Goal: Information Seeking & Learning: Learn about a topic

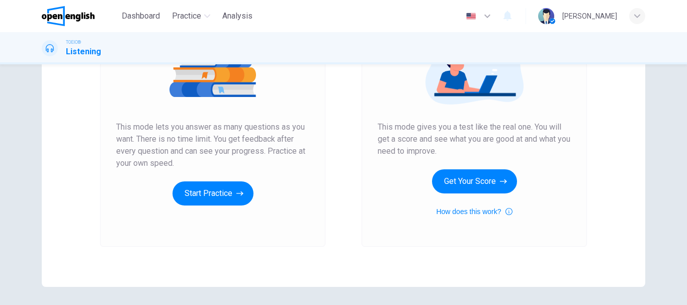
scroll to position [151, 0]
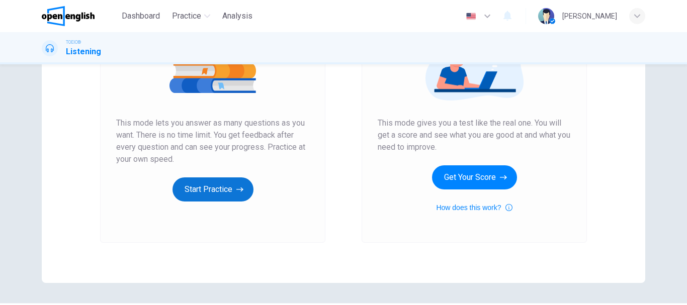
click at [196, 195] on button "Start Practice" at bounding box center [213, 190] width 81 height 24
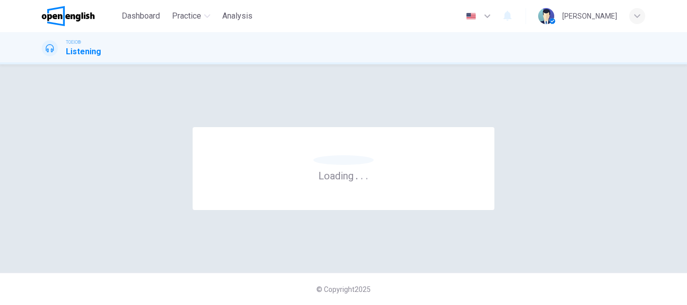
scroll to position [0, 0]
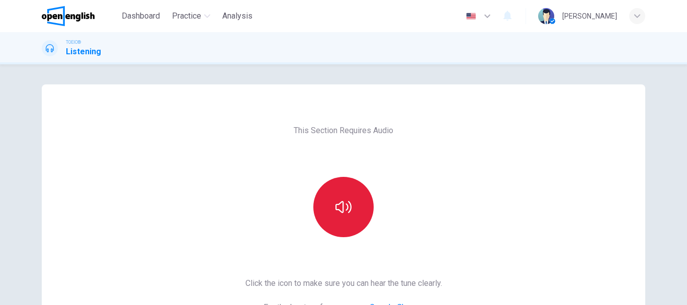
click at [347, 209] on icon "button" at bounding box center [344, 207] width 16 height 16
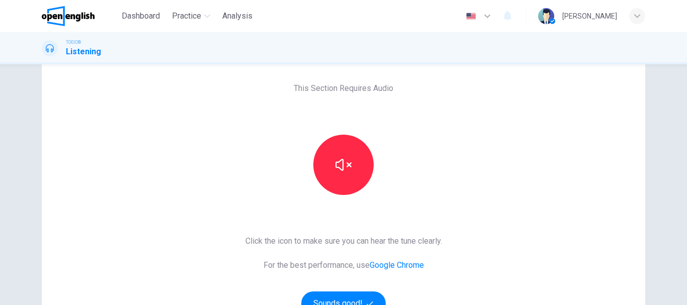
scroll to position [101, 0]
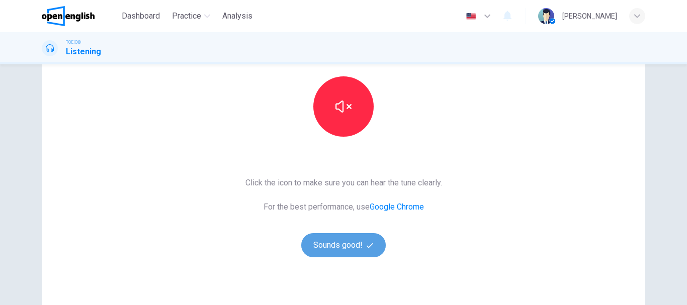
click at [323, 246] on button "Sounds good!" at bounding box center [343, 246] width 85 height 24
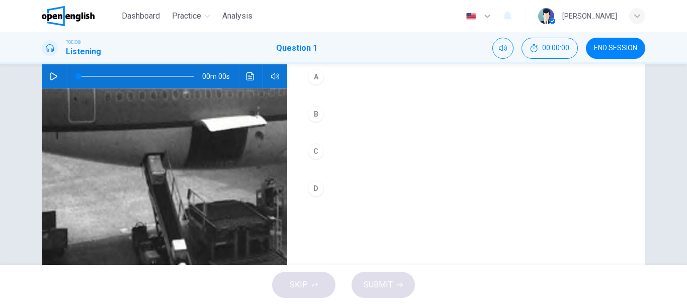
click at [55, 89] on button "button" at bounding box center [54, 76] width 16 height 24
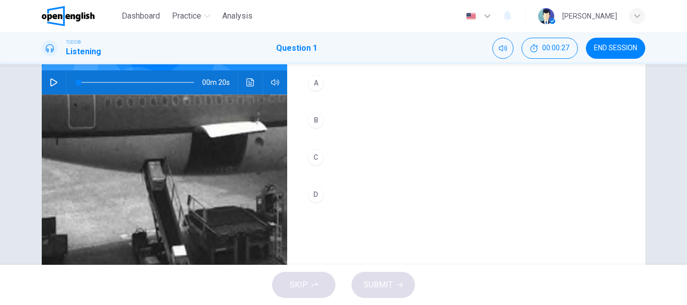
scroll to position [50, 0]
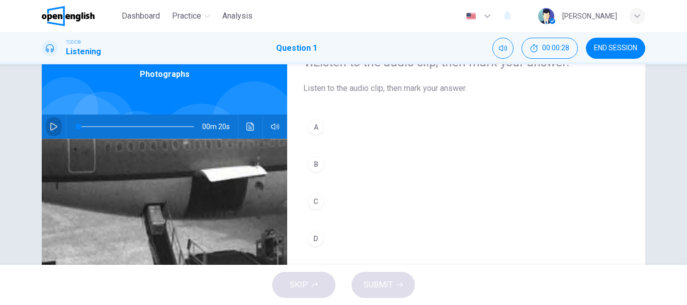
click at [50, 127] on icon "button" at bounding box center [53, 127] width 7 height 8
click at [321, 201] on div "C" at bounding box center [316, 202] width 16 height 16
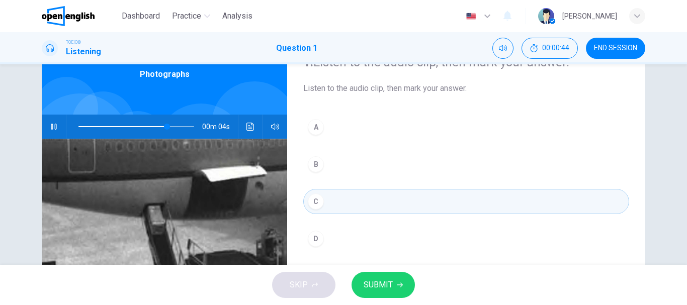
click at [376, 280] on button "SUBMIT" at bounding box center [383, 285] width 63 height 26
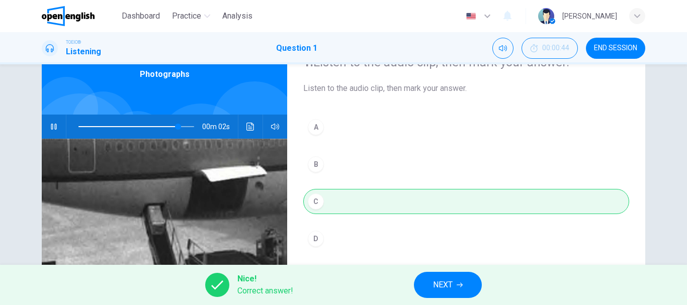
type input "**"
click at [432, 292] on button "NEXT" at bounding box center [448, 285] width 68 height 26
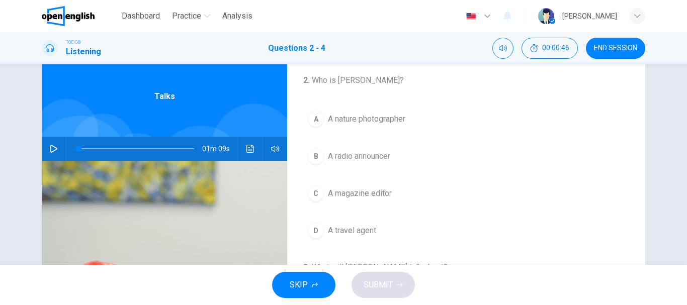
scroll to position [0, 0]
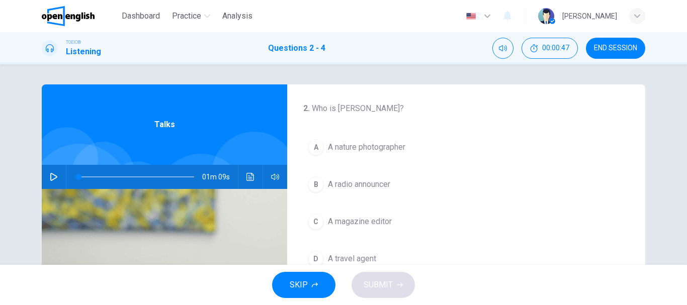
click at [54, 173] on button "button" at bounding box center [54, 177] width 16 height 24
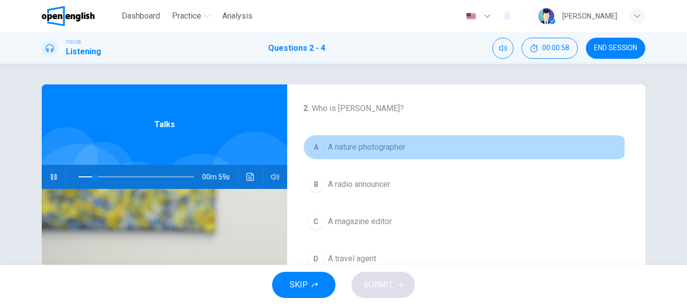
click at [317, 145] on div "A" at bounding box center [316, 147] width 16 height 16
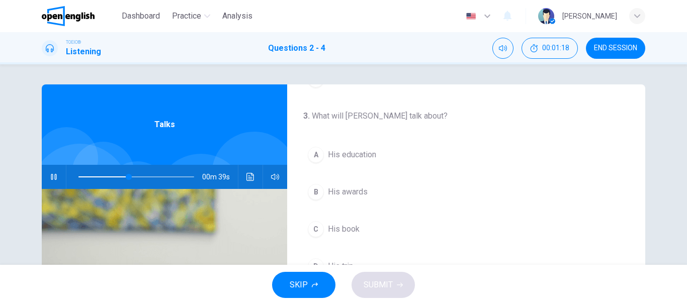
scroll to position [230, 0]
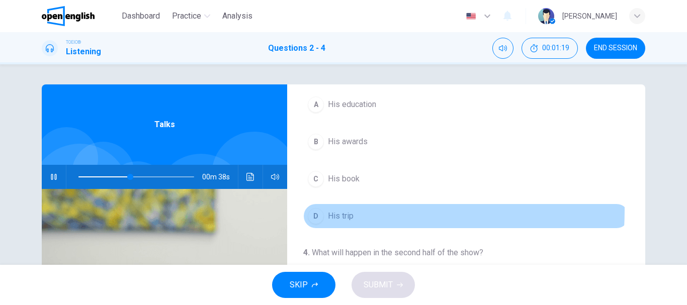
click at [316, 213] on div "D" at bounding box center [316, 216] width 16 height 16
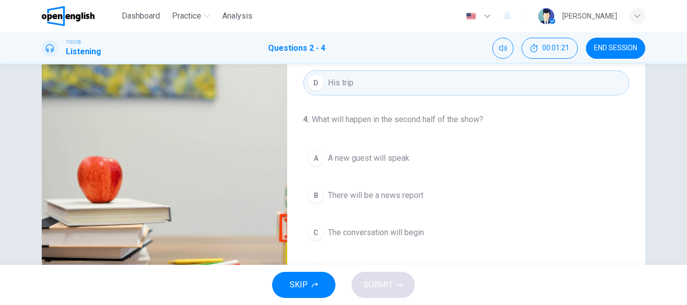
scroll to position [151, 0]
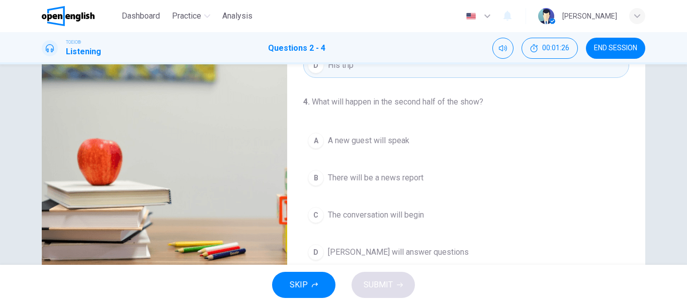
click at [314, 244] on button "D [PERSON_NAME] will answer questions" at bounding box center [466, 252] width 326 height 25
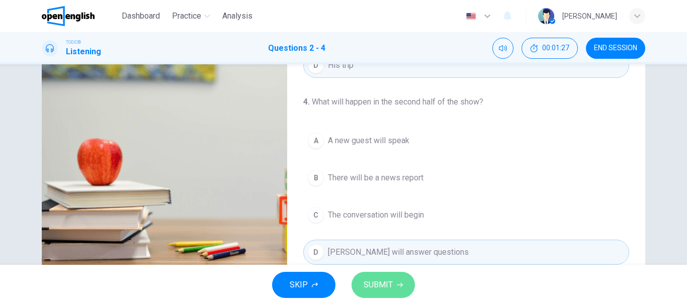
click at [404, 280] on button "SUBMIT" at bounding box center [383, 285] width 63 height 26
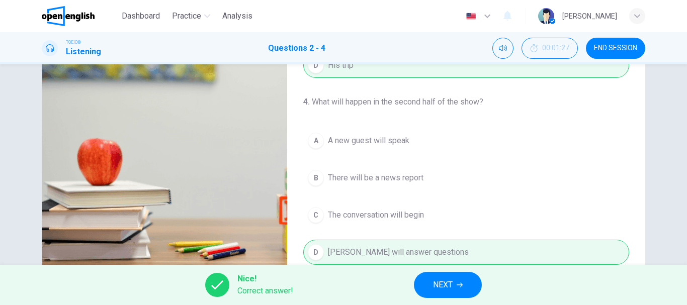
type input "**"
click at [462, 297] on button "NEXT" at bounding box center [448, 285] width 68 height 26
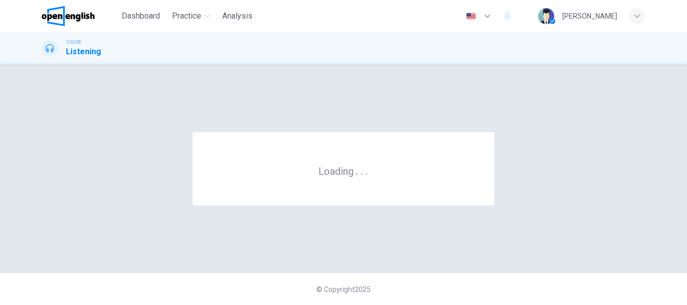
scroll to position [0, 0]
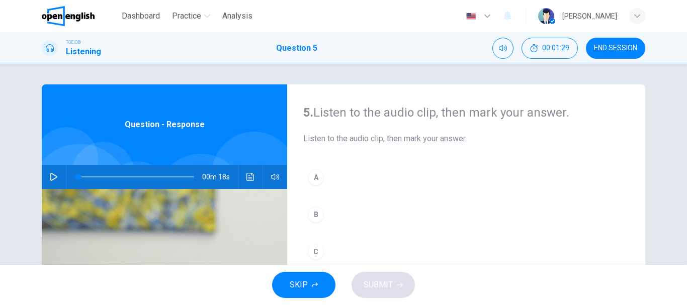
click at [46, 174] on button "button" at bounding box center [54, 177] width 16 height 24
type input "*"
click at [326, 176] on button "A" at bounding box center [466, 177] width 326 height 25
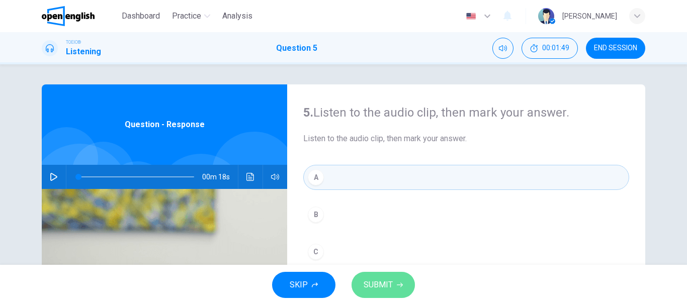
click at [388, 281] on span "SUBMIT" at bounding box center [378, 285] width 29 height 14
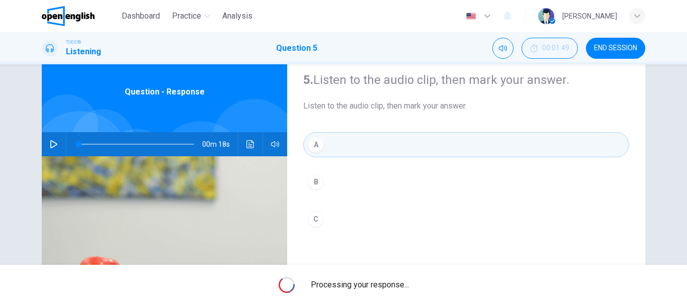
scroll to position [50, 0]
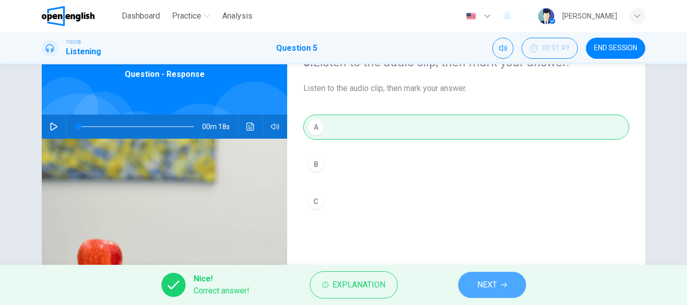
click at [479, 282] on button "NEXT" at bounding box center [492, 285] width 68 height 26
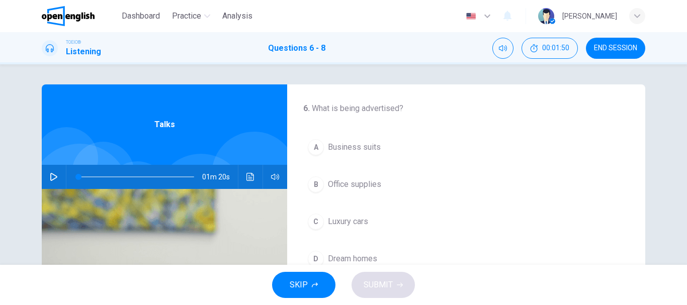
click at [51, 173] on button "button" at bounding box center [54, 177] width 16 height 24
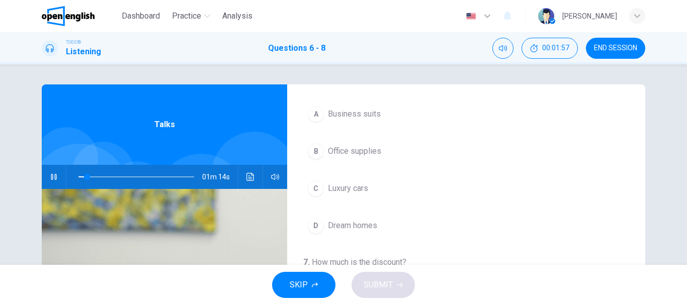
scroll to position [50, 0]
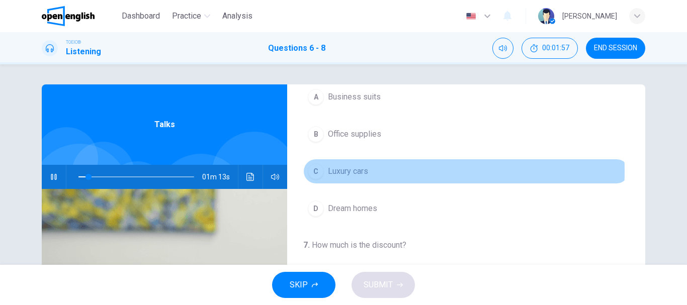
click at [331, 172] on span "Luxury cars" at bounding box center [348, 172] width 40 height 12
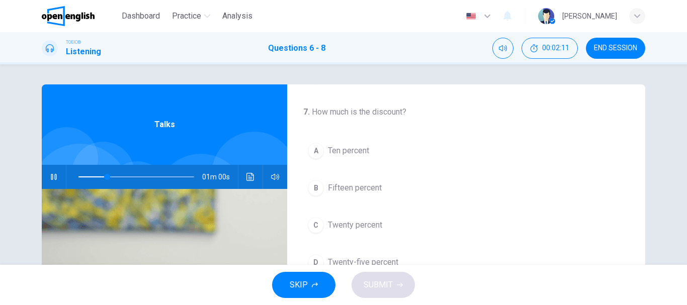
scroll to position [201, 0]
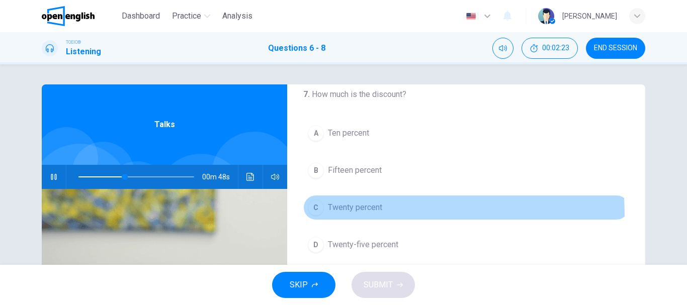
click at [305, 216] on button "C Twenty percent" at bounding box center [466, 207] width 326 height 25
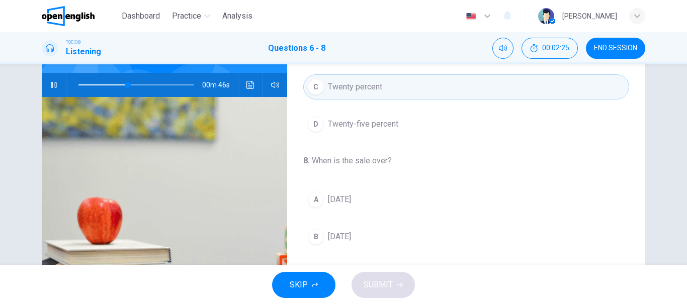
scroll to position [101, 0]
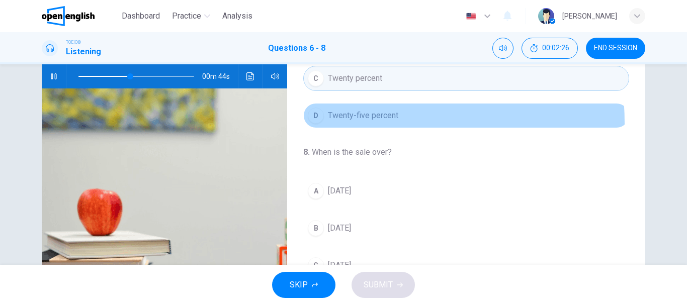
click at [325, 124] on button "D Twenty-five percent" at bounding box center [466, 115] width 326 height 25
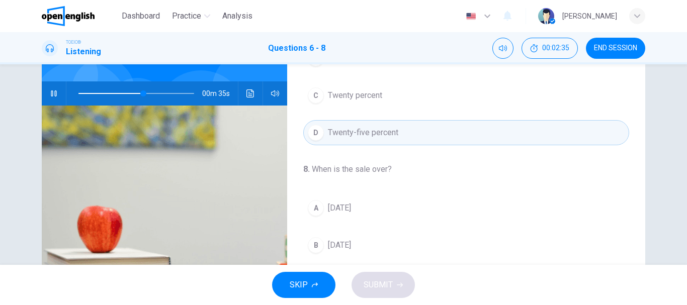
scroll to position [189, 0]
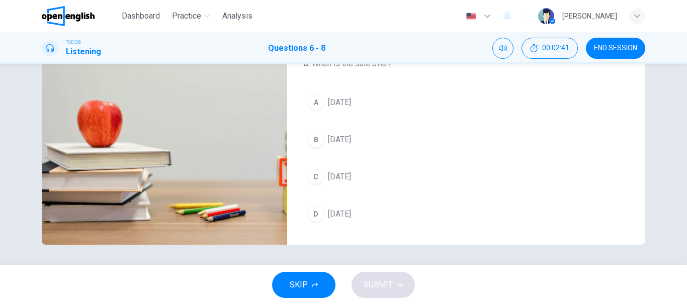
click at [321, 106] on button "A [DATE]" at bounding box center [466, 102] width 326 height 25
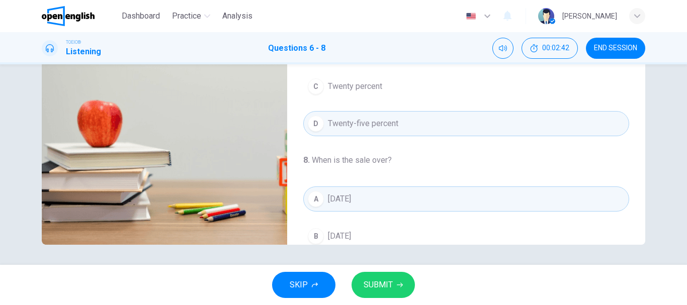
scroll to position [129, 0]
click at [365, 277] on button "SUBMIT" at bounding box center [383, 285] width 63 height 26
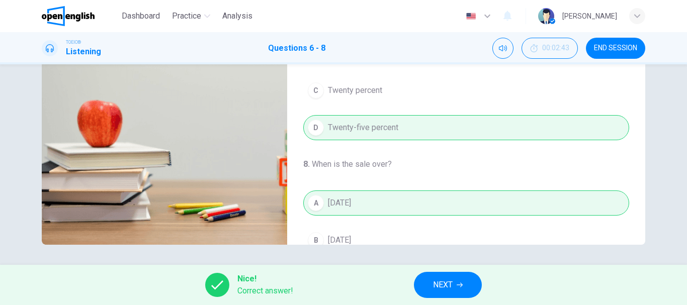
type input "**"
click at [436, 279] on span "NEXT" at bounding box center [443, 285] width 20 height 14
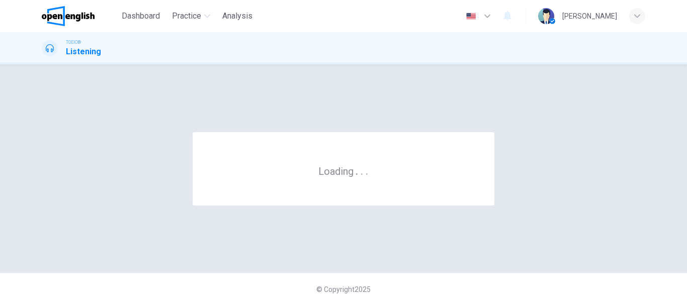
scroll to position [0, 0]
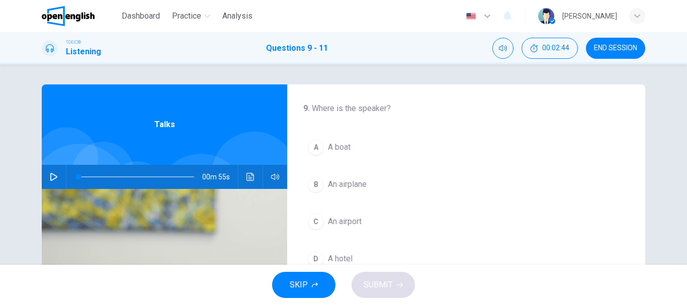
click at [52, 174] on icon "button" at bounding box center [54, 177] width 8 height 8
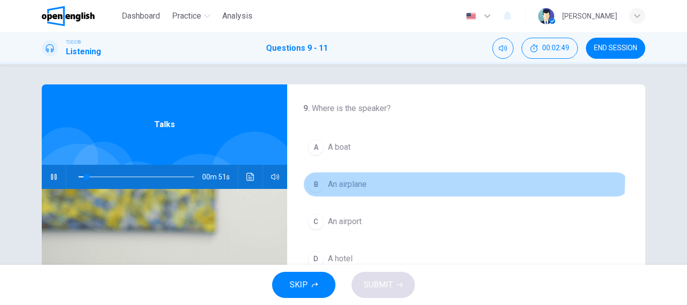
click at [329, 176] on button "B An airplane" at bounding box center [466, 184] width 326 height 25
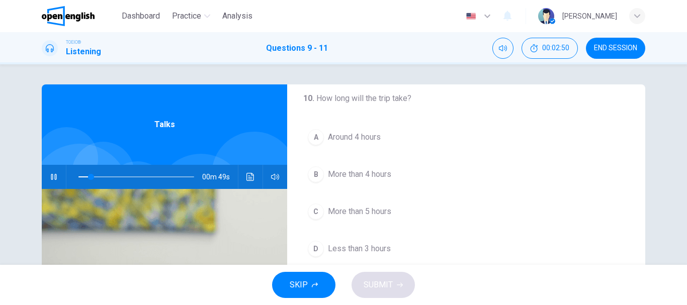
scroll to position [201, 0]
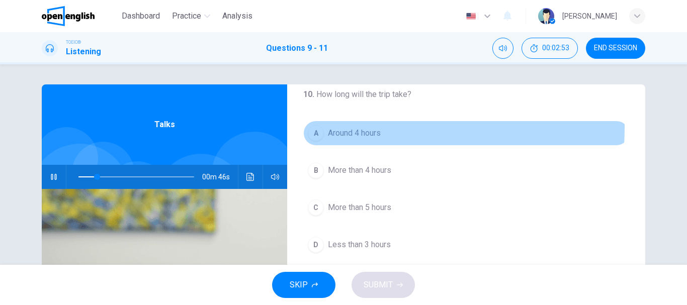
click at [338, 127] on span "Around 4 hours" at bounding box center [354, 133] width 53 height 12
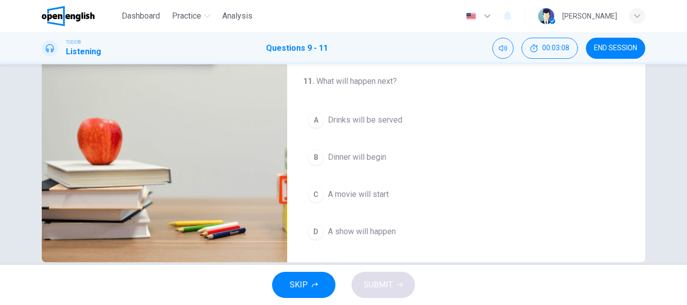
scroll to position [189, 0]
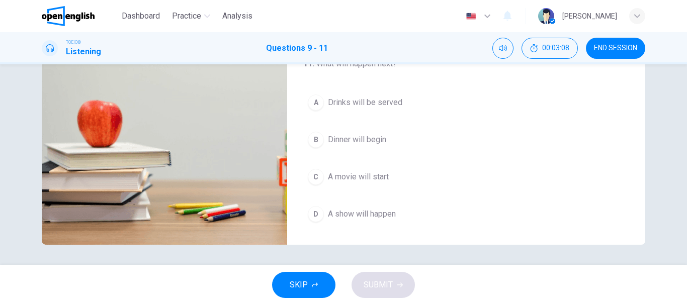
click at [353, 190] on div "A Drinks will be served B Dinner will begin C A movie will start D A show will …" at bounding box center [466, 158] width 326 height 137
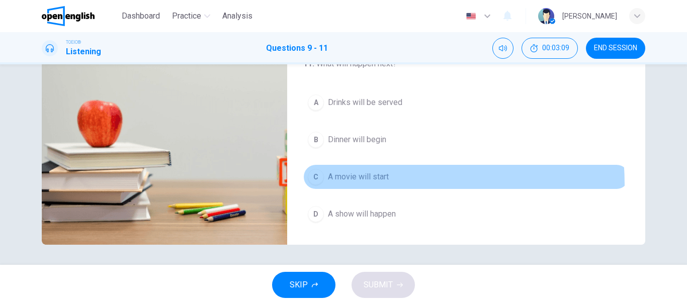
click at [349, 185] on button "C A movie will start" at bounding box center [466, 177] width 326 height 25
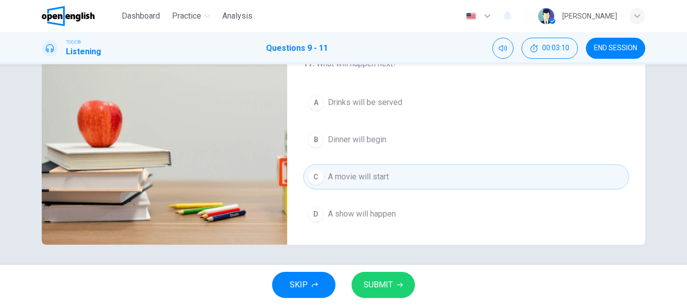
click at [392, 286] on span "SUBMIT" at bounding box center [378, 285] width 29 height 14
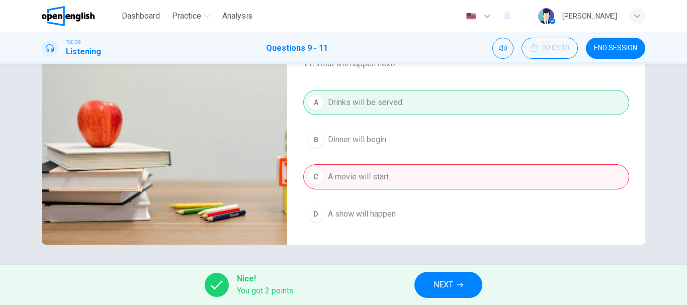
type input "**"
click at [441, 279] on span "NEXT" at bounding box center [444, 285] width 20 height 14
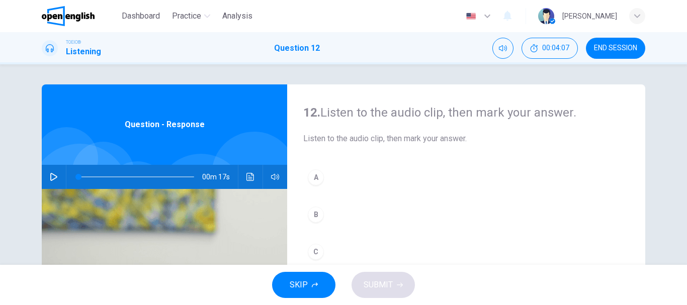
click at [54, 164] on div at bounding box center [80, 194] width 100 height 100
click at [47, 184] on button "button" at bounding box center [54, 177] width 16 height 24
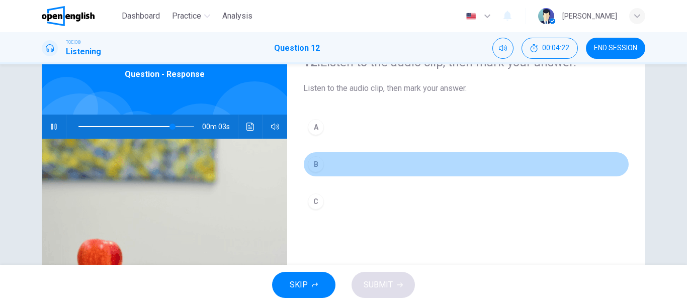
click at [317, 159] on div "B" at bounding box center [316, 165] width 16 height 16
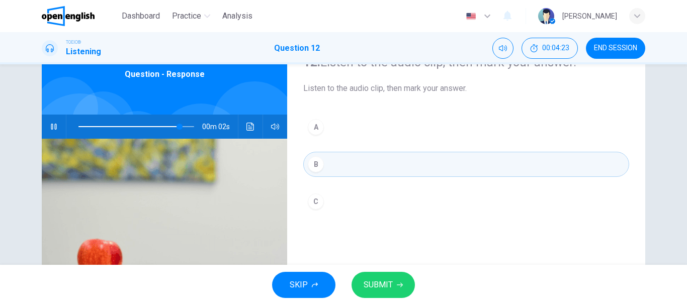
click at [359, 273] on button "SUBMIT" at bounding box center [383, 285] width 63 height 26
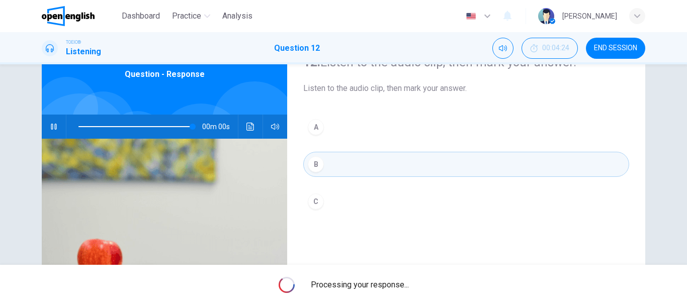
type input "*"
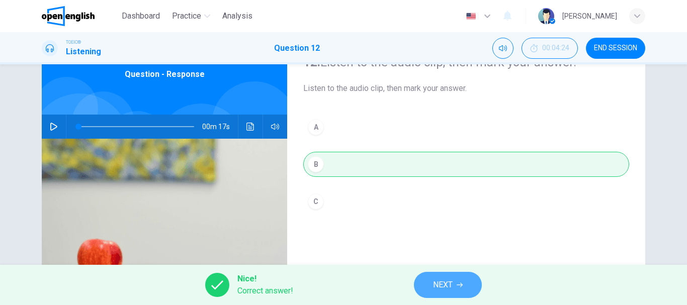
click at [449, 275] on button "NEXT" at bounding box center [448, 285] width 68 height 26
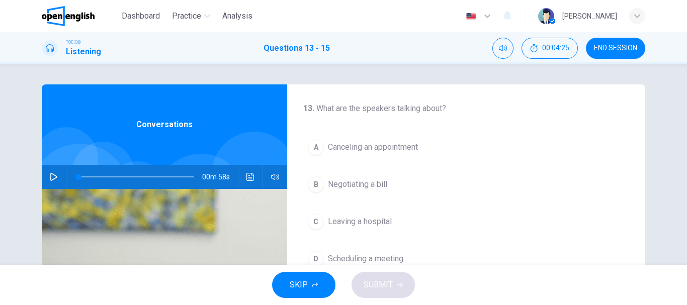
click at [42, 170] on div "00m 58s" at bounding box center [165, 177] width 246 height 24
click at [46, 180] on button "button" at bounding box center [54, 177] width 16 height 24
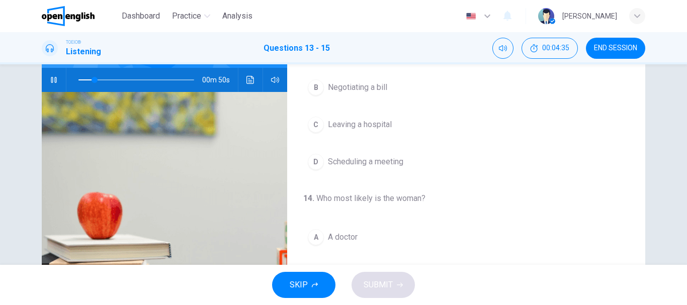
scroll to position [50, 0]
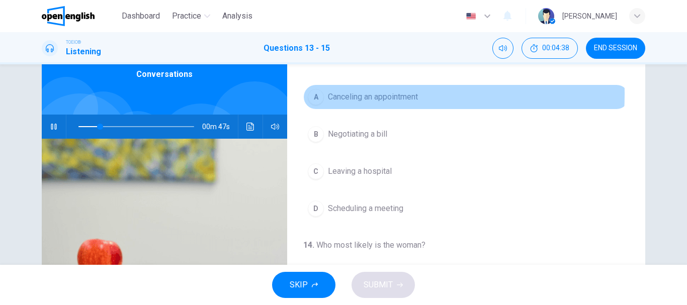
click at [325, 94] on button "A Canceling an appointment" at bounding box center [466, 97] width 326 height 25
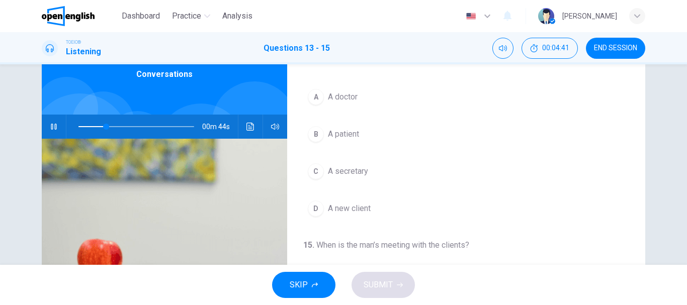
scroll to position [201, 0]
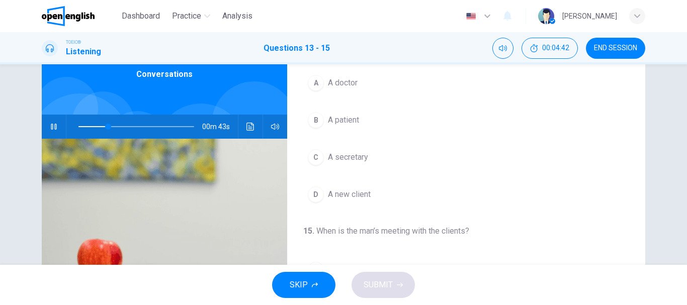
click at [319, 153] on div "C" at bounding box center [316, 157] width 16 height 16
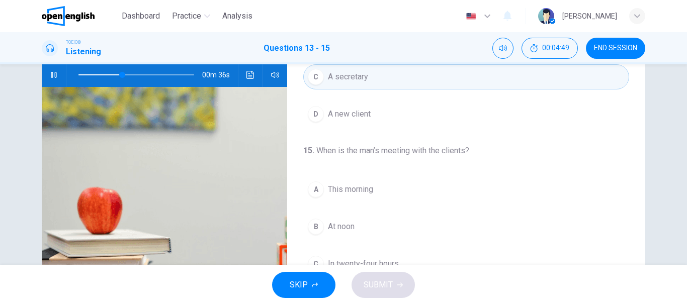
scroll to position [89, 0]
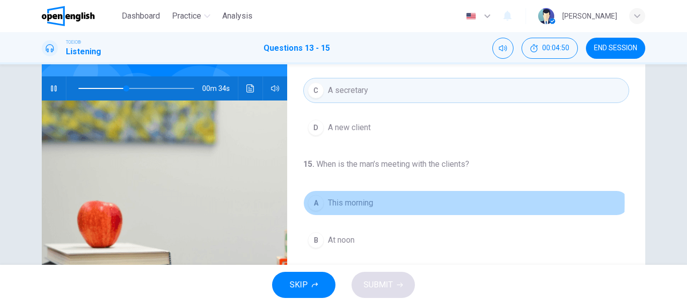
click at [324, 202] on button "A This morning" at bounding box center [466, 203] width 326 height 25
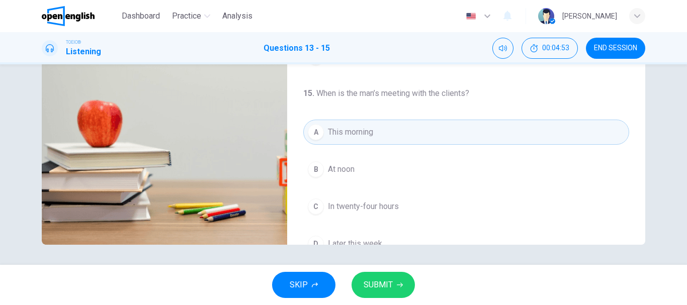
scroll to position [230, 0]
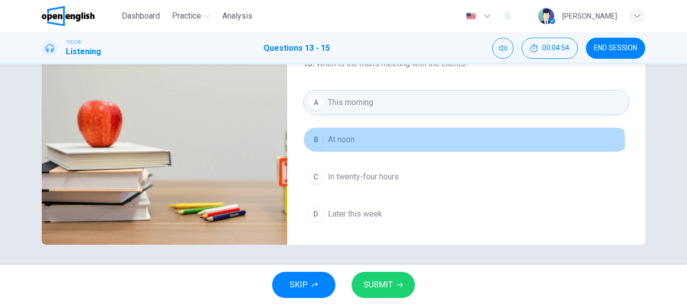
click at [340, 150] on button "B At noon" at bounding box center [466, 139] width 326 height 25
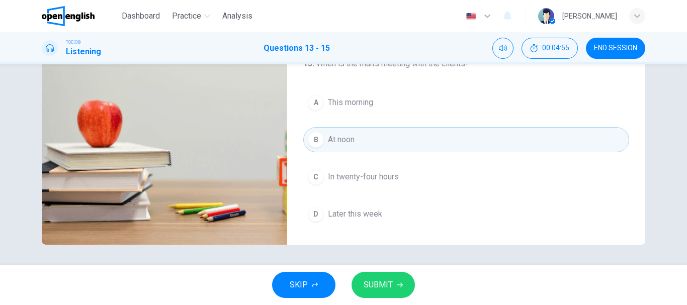
click at [372, 280] on span "SUBMIT" at bounding box center [378, 285] width 29 height 14
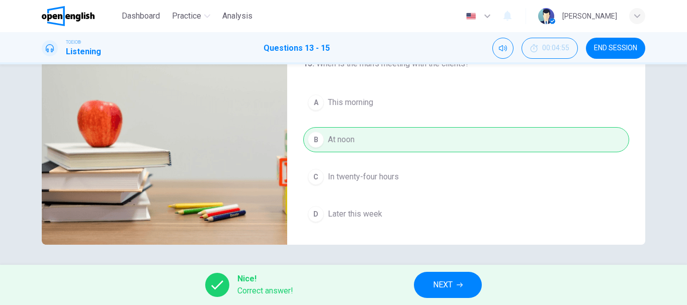
type input "**"
click at [462, 286] on icon "button" at bounding box center [460, 285] width 6 height 6
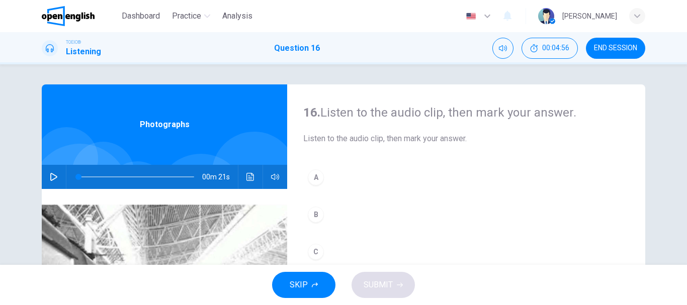
click at [56, 180] on button "button" at bounding box center [54, 177] width 16 height 24
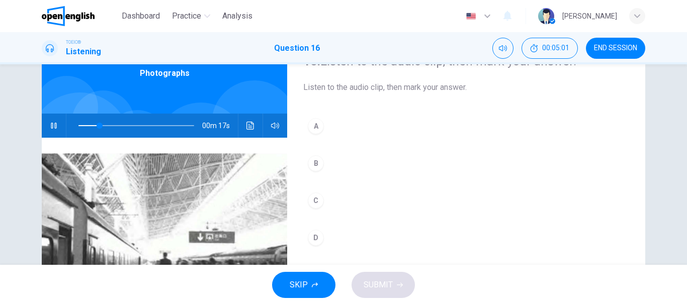
scroll to position [50, 0]
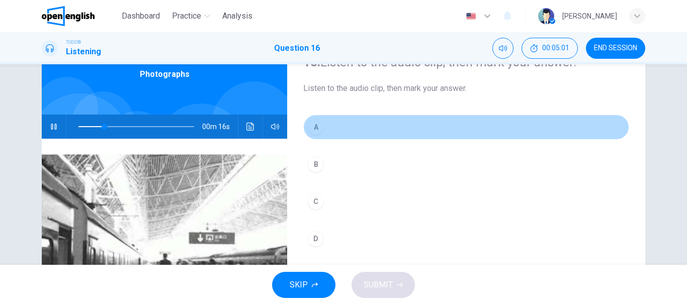
click at [361, 133] on button "A" at bounding box center [466, 127] width 326 height 25
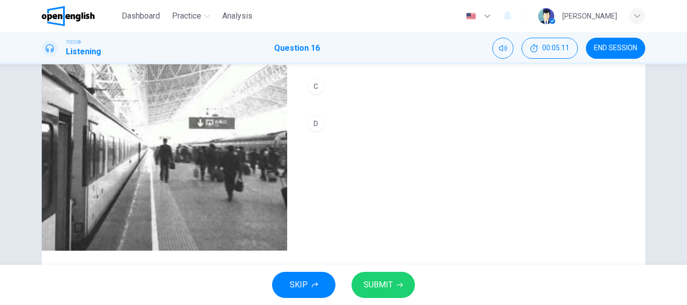
scroll to position [189, 0]
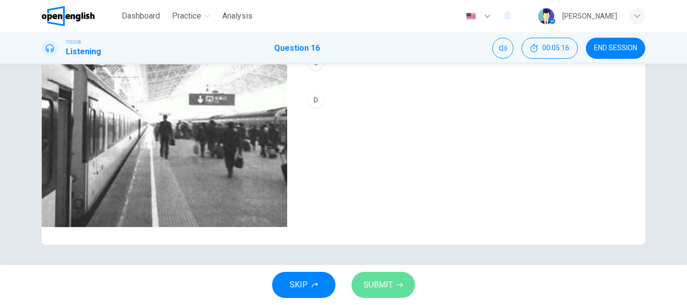
click at [383, 286] on span "SUBMIT" at bounding box center [378, 285] width 29 height 14
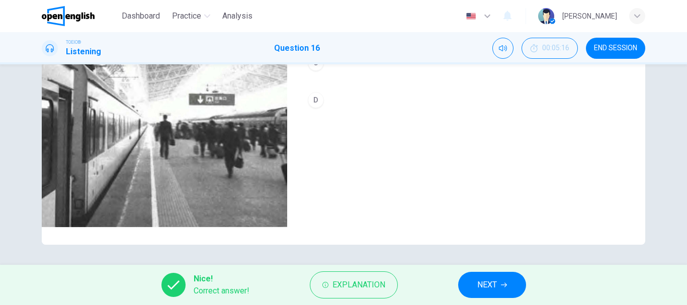
type input "*"
click at [519, 287] on button "NEXT" at bounding box center [492, 285] width 68 height 26
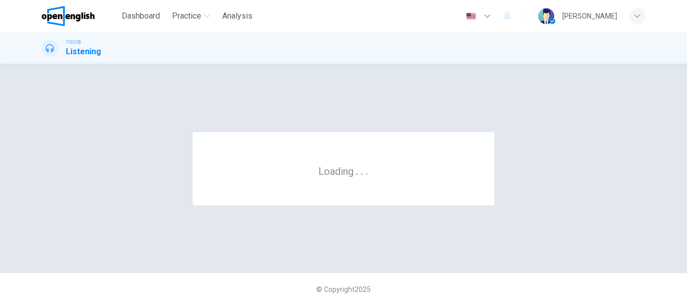
scroll to position [0, 0]
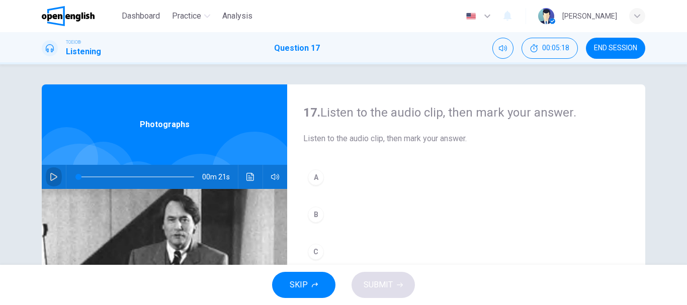
click at [50, 180] on icon "button" at bounding box center [54, 177] width 8 height 8
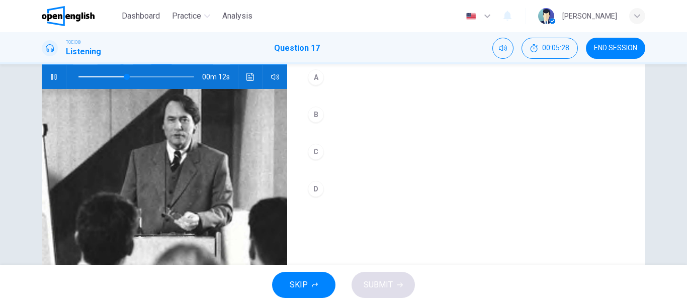
scroll to position [101, 0]
type input "*"
click at [316, 184] on div "D" at bounding box center [316, 189] width 16 height 16
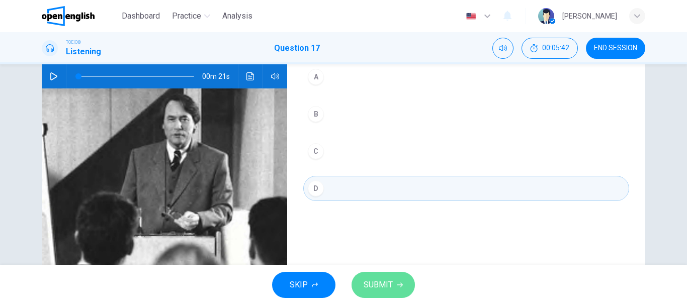
click at [405, 274] on button "SUBMIT" at bounding box center [383, 285] width 63 height 26
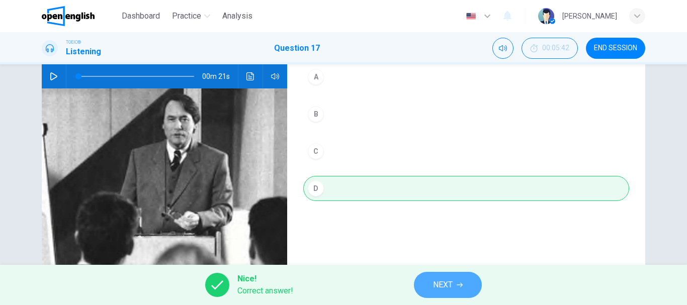
click at [472, 286] on button "NEXT" at bounding box center [448, 285] width 68 height 26
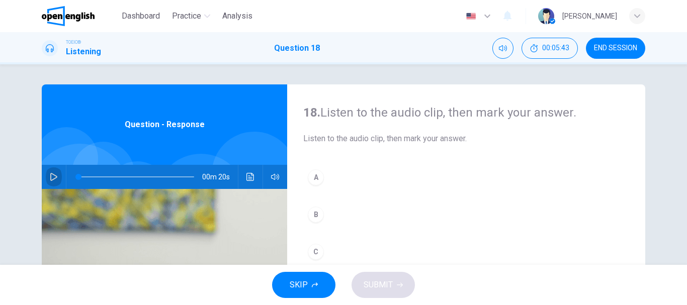
click at [53, 180] on icon "button" at bounding box center [54, 177] width 8 height 8
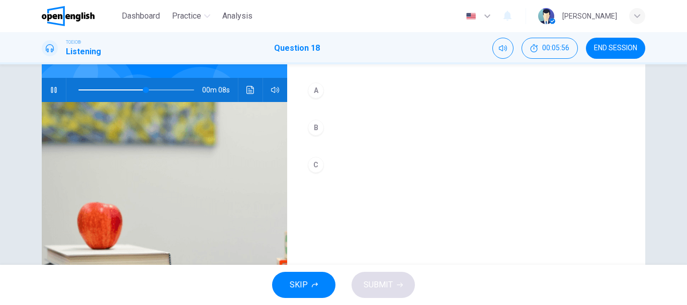
scroll to position [101, 0]
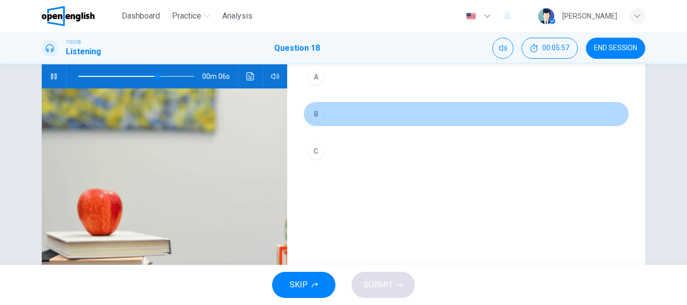
click at [313, 112] on div "B" at bounding box center [316, 114] width 16 height 16
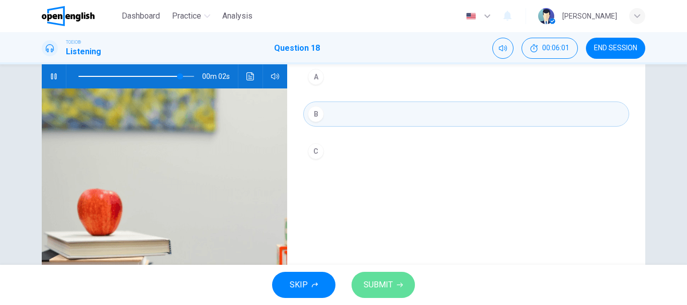
click at [390, 292] on button "SUBMIT" at bounding box center [383, 285] width 63 height 26
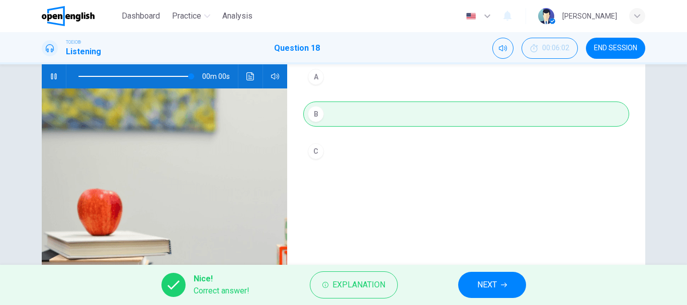
type input "*"
click at [497, 271] on div "Nice! Correct answer! Explanation NEXT" at bounding box center [343, 285] width 687 height 40
click at [493, 282] on span "NEXT" at bounding box center [488, 285] width 20 height 14
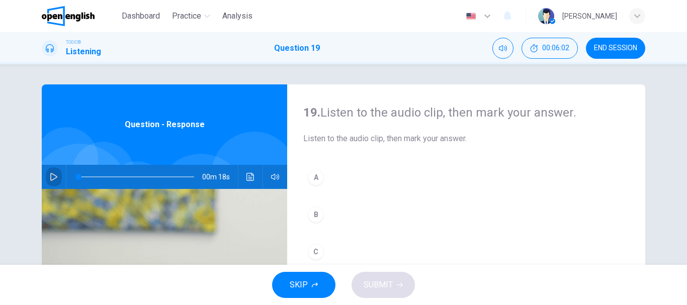
click at [54, 187] on button "button" at bounding box center [54, 177] width 16 height 24
click at [341, 162] on div "19. Listen to the audio clip, then [PERSON_NAME] your answer. Listen to the aud…" at bounding box center [466, 260] width 358 height 350
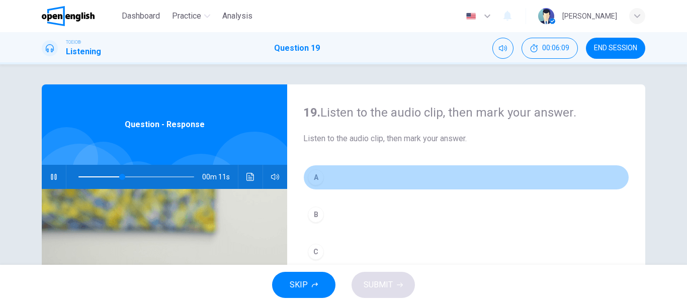
click at [328, 180] on button "A" at bounding box center [466, 177] width 326 height 25
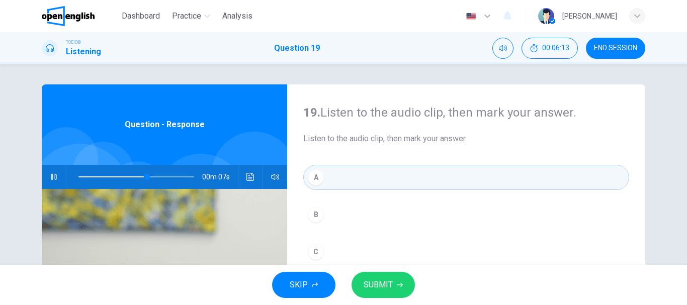
click at [358, 279] on button "SUBMIT" at bounding box center [383, 285] width 63 height 26
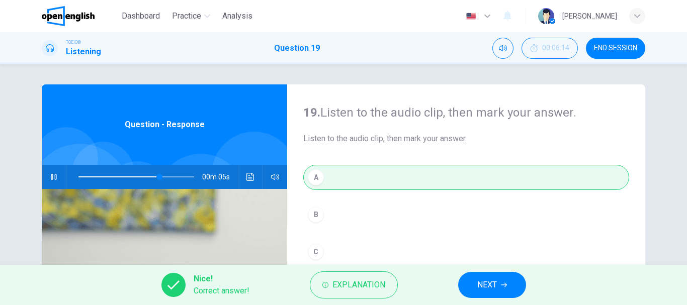
type input "**"
click at [490, 294] on button "NEXT" at bounding box center [492, 285] width 68 height 26
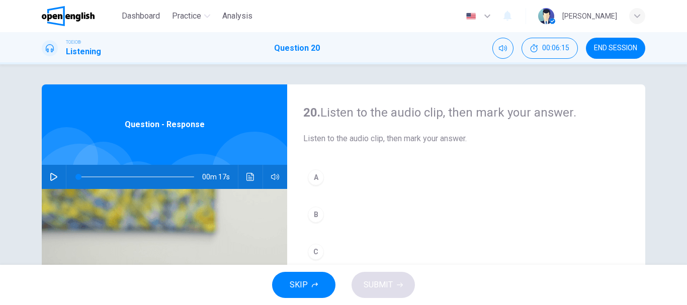
click at [54, 178] on icon "button" at bounding box center [53, 177] width 7 height 8
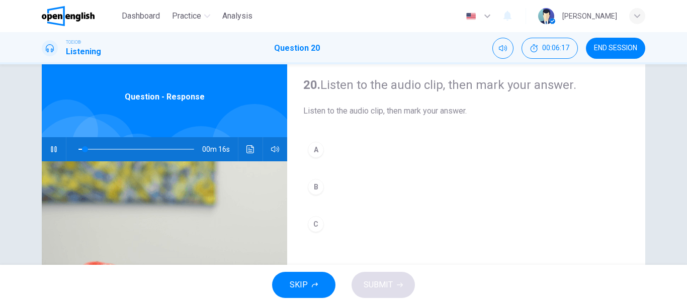
scroll to position [50, 0]
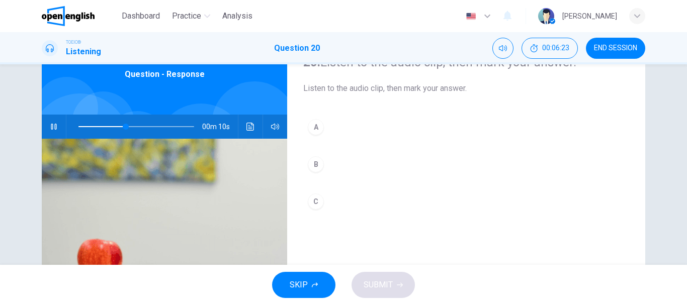
click at [325, 121] on button "A" at bounding box center [466, 127] width 326 height 25
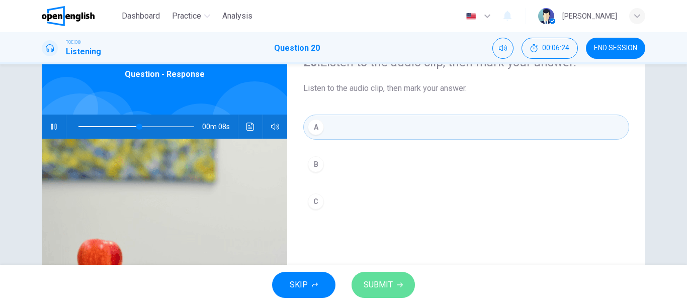
click at [405, 286] on button "SUBMIT" at bounding box center [383, 285] width 63 height 26
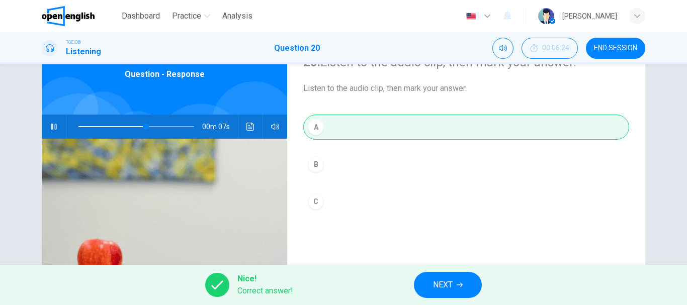
type input "**"
click at [458, 298] on div "Nice! Correct answer! NEXT" at bounding box center [343, 285] width 687 height 40
click at [456, 296] on button "NEXT" at bounding box center [448, 285] width 68 height 26
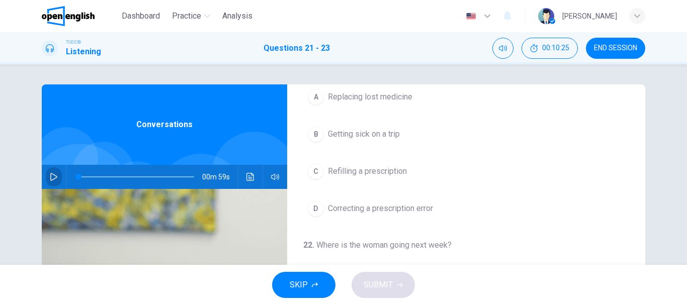
click at [46, 180] on button "button" at bounding box center [54, 177] width 16 height 24
click at [322, 137] on button "B Getting sick on a trip" at bounding box center [466, 134] width 326 height 25
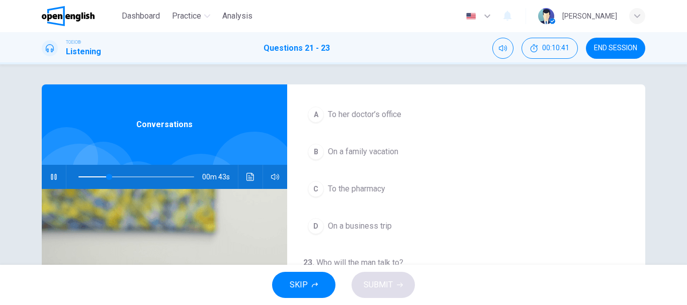
scroll to position [230, 0]
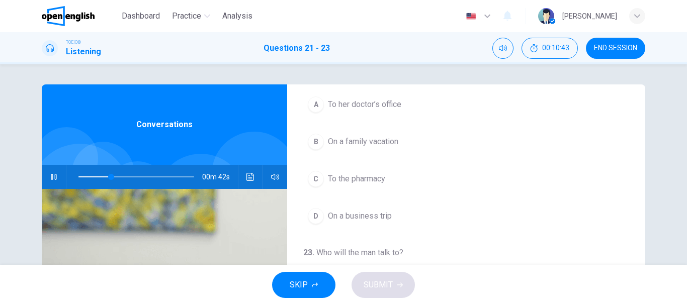
click at [317, 145] on div "B" at bounding box center [316, 142] width 16 height 16
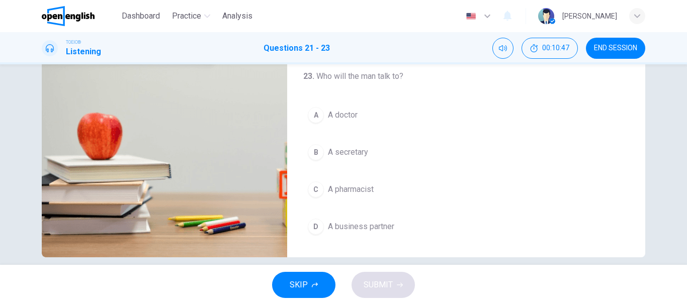
scroll to position [189, 0]
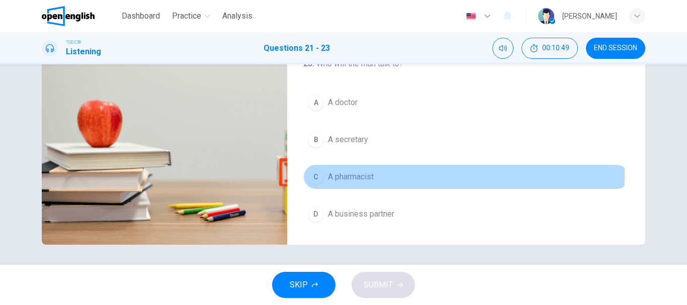
click at [333, 175] on span "A pharmacist" at bounding box center [351, 177] width 46 height 12
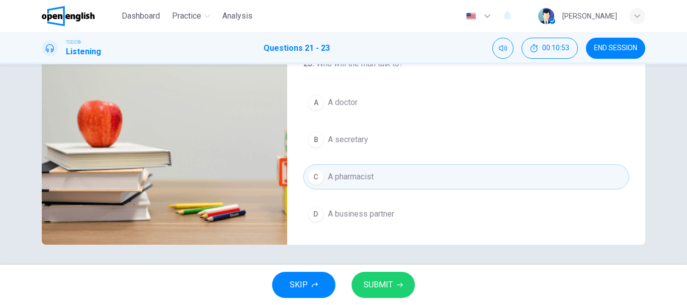
scroll to position [180, 0]
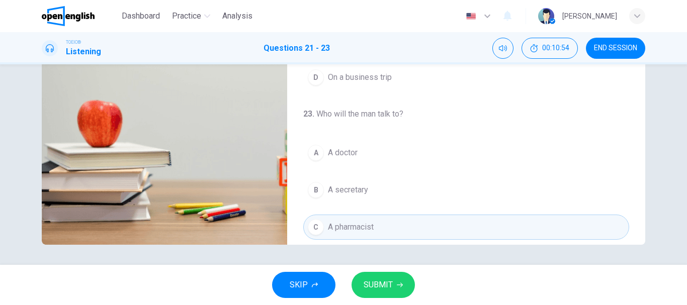
click at [319, 149] on div "A" at bounding box center [316, 153] width 16 height 16
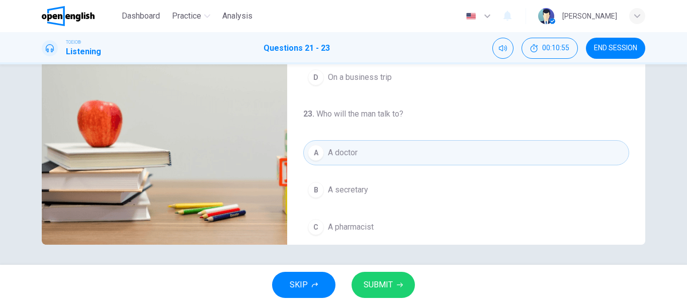
scroll to position [230, 0]
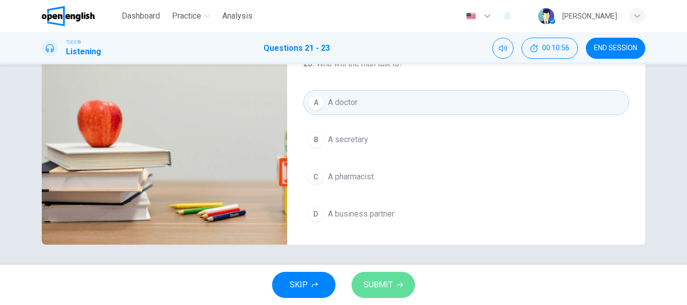
click at [385, 288] on span "SUBMIT" at bounding box center [378, 285] width 29 height 14
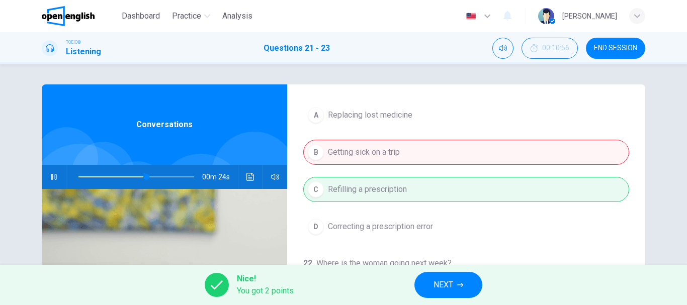
scroll to position [101, 0]
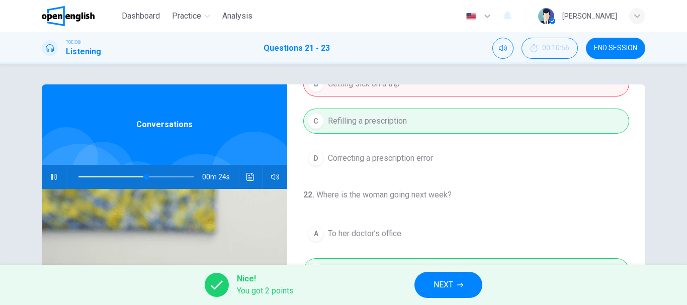
type input "**"
click at [450, 273] on button "NEXT" at bounding box center [449, 285] width 68 height 26
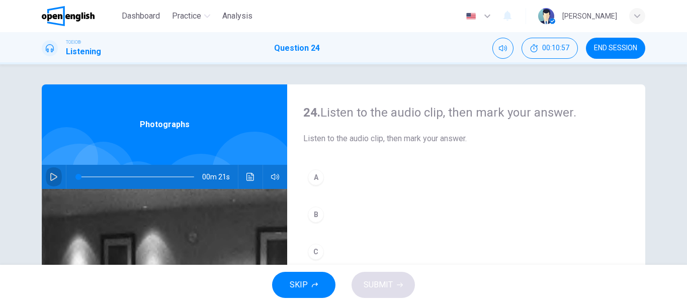
click at [55, 169] on button "button" at bounding box center [54, 177] width 16 height 24
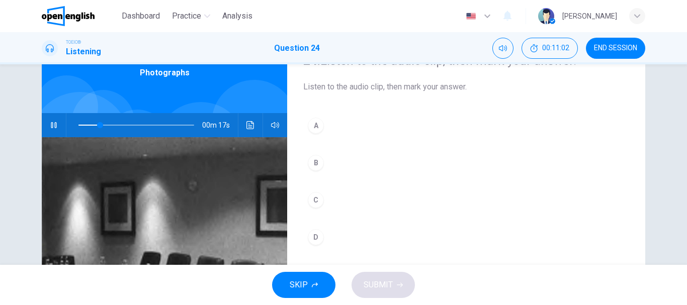
scroll to position [0, 0]
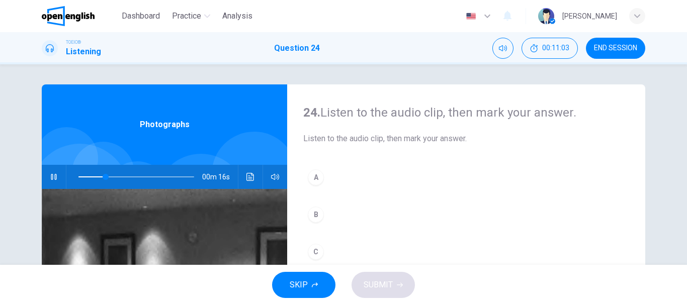
click at [336, 182] on button "A" at bounding box center [466, 177] width 326 height 25
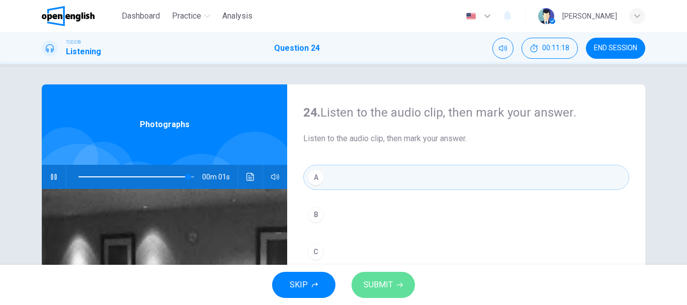
click at [396, 276] on button "SUBMIT" at bounding box center [383, 285] width 63 height 26
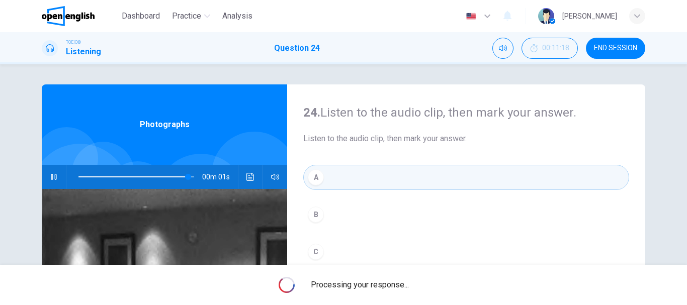
type input "*"
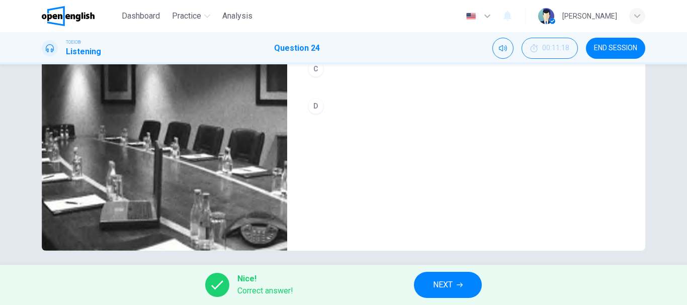
scroll to position [189, 0]
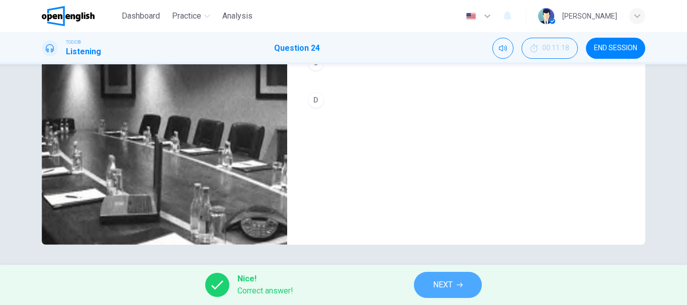
click at [455, 282] on button "NEXT" at bounding box center [448, 285] width 68 height 26
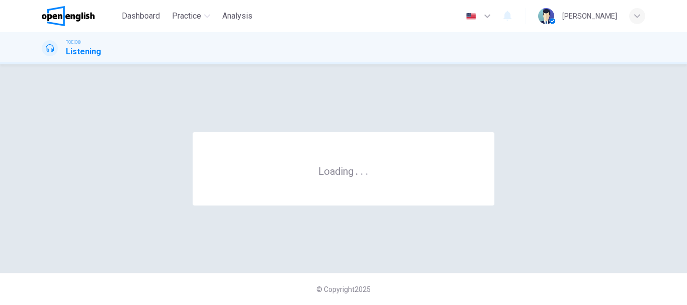
scroll to position [0, 0]
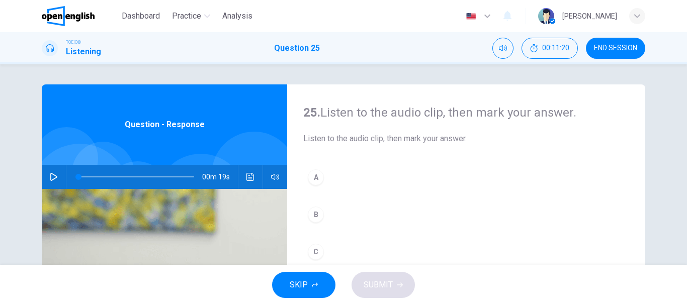
click at [49, 172] on button "button" at bounding box center [54, 177] width 16 height 24
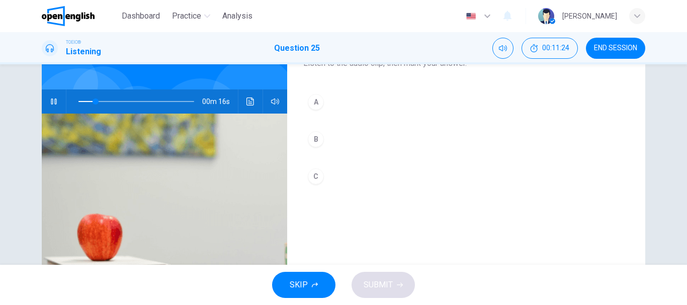
scroll to position [50, 0]
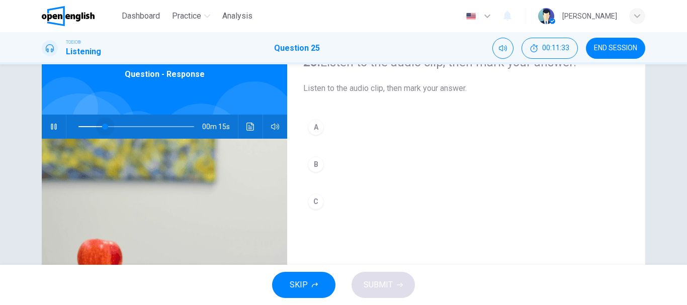
click at [103, 127] on span at bounding box center [137, 127] width 116 height 14
drag, startPoint x: 103, startPoint y: 127, endPoint x: 86, endPoint y: 130, distance: 17.4
click at [101, 130] on span at bounding box center [104, 127] width 6 height 6
drag, startPoint x: 85, startPoint y: 130, endPoint x: 65, endPoint y: 131, distance: 19.7
click at [66, 131] on div at bounding box center [134, 127] width 136 height 24
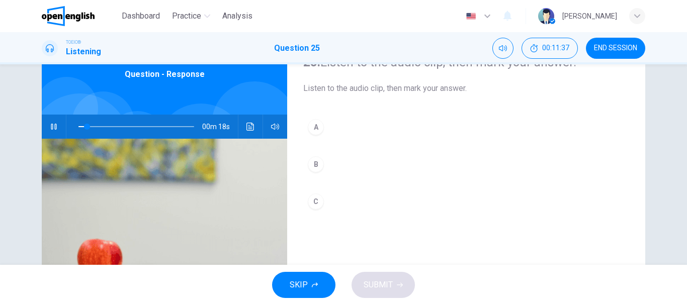
click at [120, 127] on span at bounding box center [137, 127] width 116 height 14
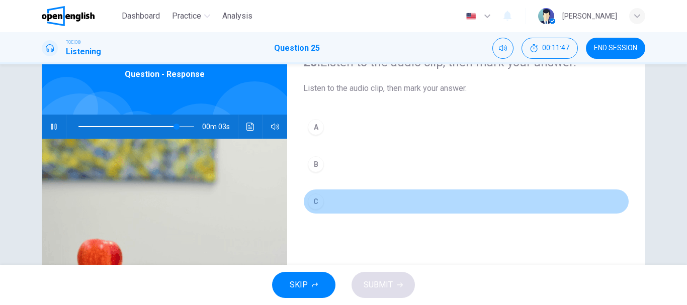
click at [321, 200] on div "C" at bounding box center [316, 202] width 16 height 16
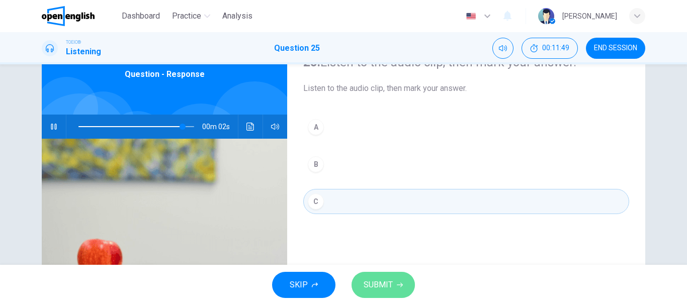
click at [363, 275] on button "SUBMIT" at bounding box center [383, 285] width 63 height 26
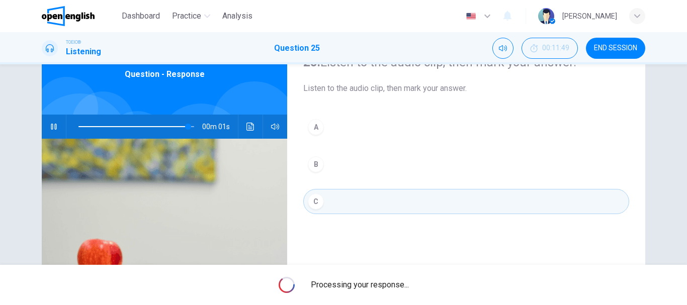
type input "*"
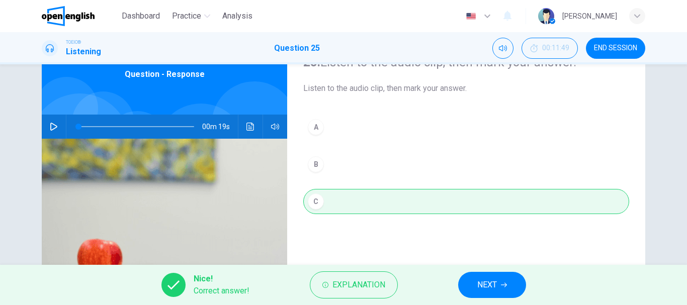
click at [480, 286] on span "NEXT" at bounding box center [488, 285] width 20 height 14
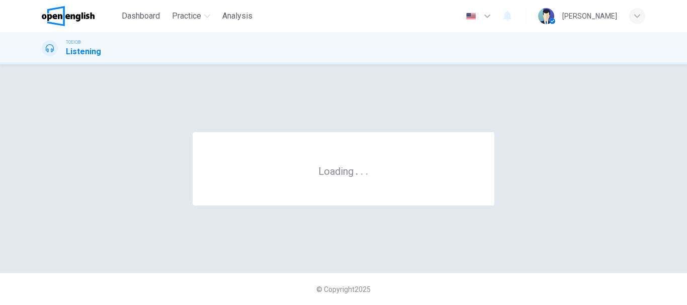
scroll to position [0, 0]
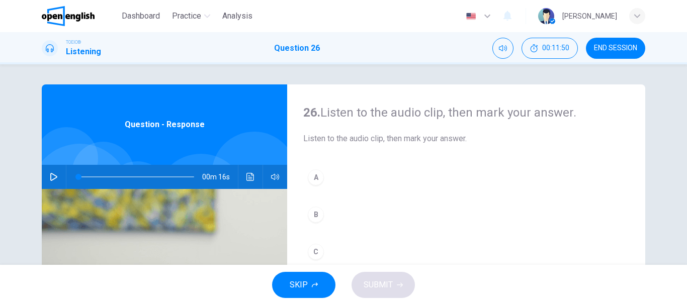
click at [42, 176] on div "00m 16s" at bounding box center [165, 177] width 246 height 24
click at [53, 178] on icon "button" at bounding box center [53, 177] width 7 height 8
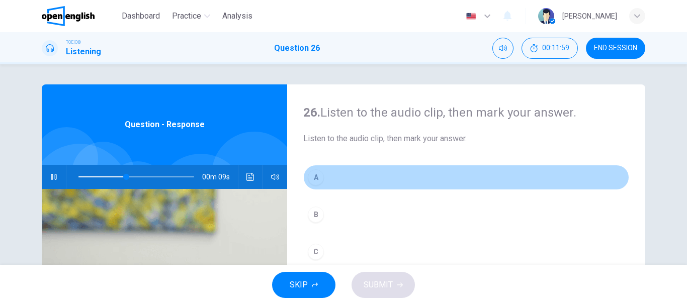
click at [321, 184] on button "A" at bounding box center [466, 177] width 326 height 25
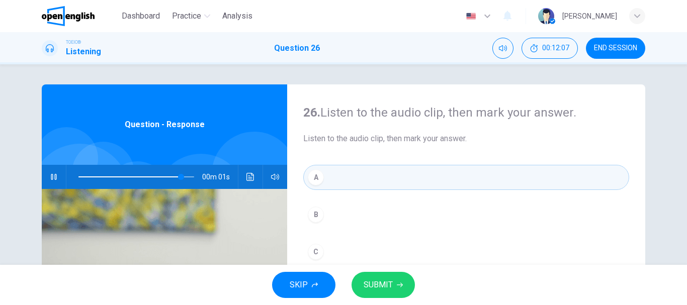
click at [400, 287] on icon "button" at bounding box center [400, 285] width 6 height 6
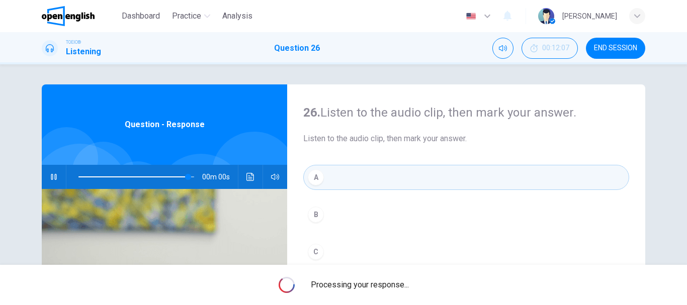
type input "*"
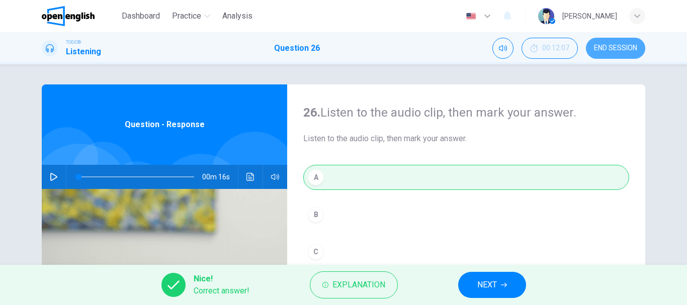
click at [608, 49] on span "END SESSION" at bounding box center [615, 48] width 43 height 8
